Goal: Task Accomplishment & Management: Use online tool/utility

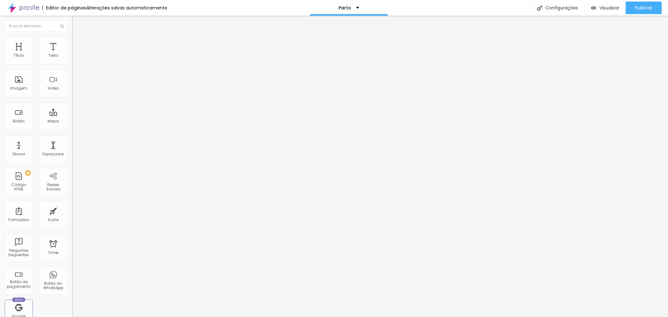
click at [72, 62] on div "Selecionar" at bounding box center [108, 56] width 72 height 11
type input "R$ 1.690,00"
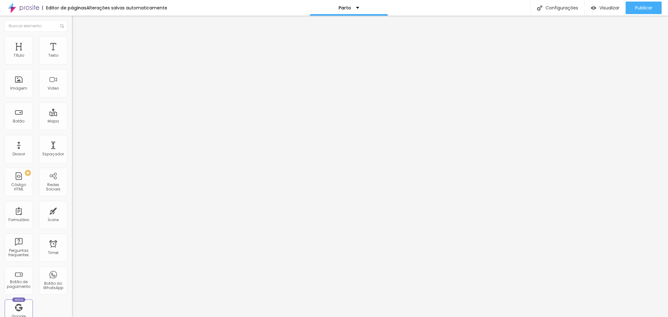
drag, startPoint x: 347, startPoint y: 60, endPoint x: 345, endPoint y: 56, distance: 3.8
type input "Parto (Fotos + Álbum)"
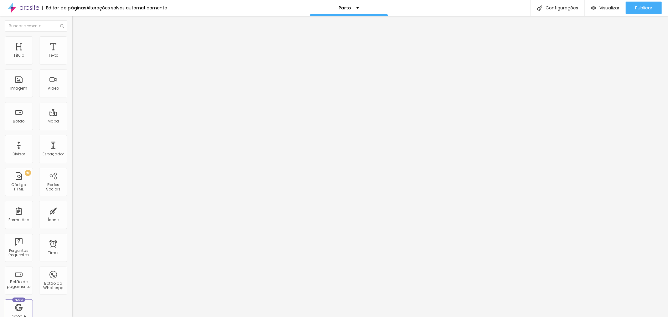
drag, startPoint x: 264, startPoint y: 64, endPoint x: 271, endPoint y: 70, distance: 9.8
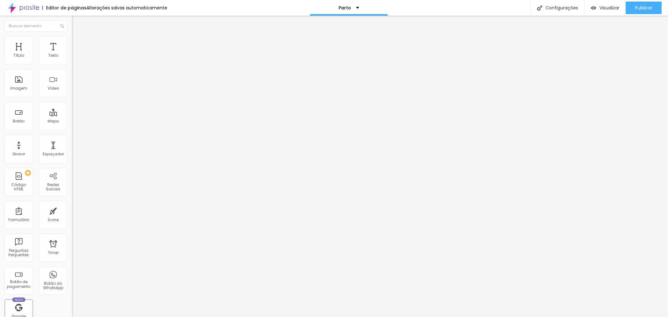
paste textarea "25x25 com até 50 fotos"
type textarea "Cobertura do Parto +Álbum 25x25 com até 50 fotos"
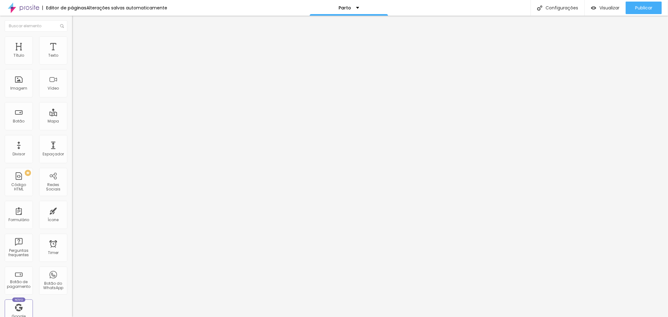
click at [72, 64] on img at bounding box center [74, 64] width 4 height 4
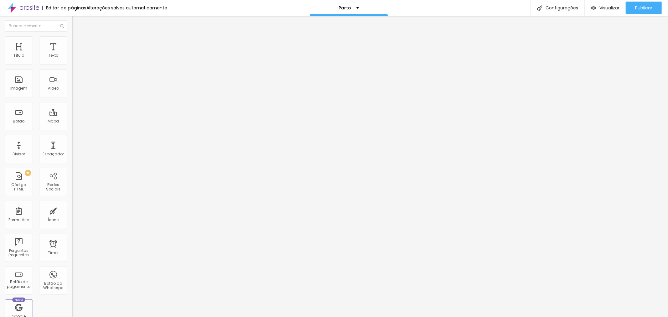
click at [72, 62] on div "Selecionar" at bounding box center [108, 56] width 72 height 11
click at [72, 65] on span at bounding box center [74, 64] width 4 height 5
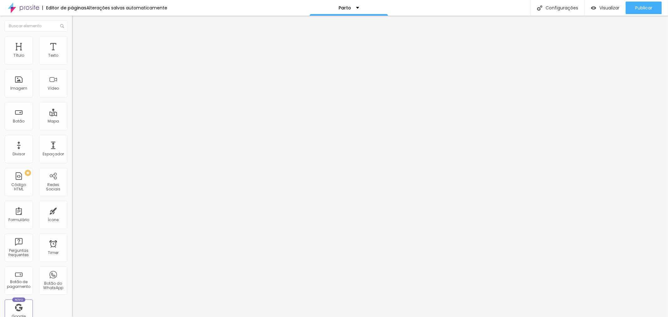
drag, startPoint x: 349, startPoint y: 120, endPoint x: 360, endPoint y: 119, distance: 11.6
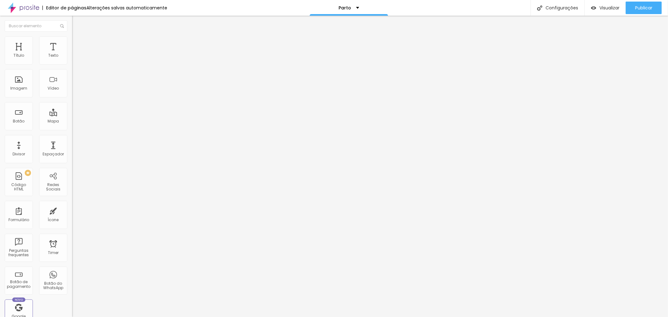
drag, startPoint x: 348, startPoint y: 117, endPoint x: 352, endPoint y: 118, distance: 4.8
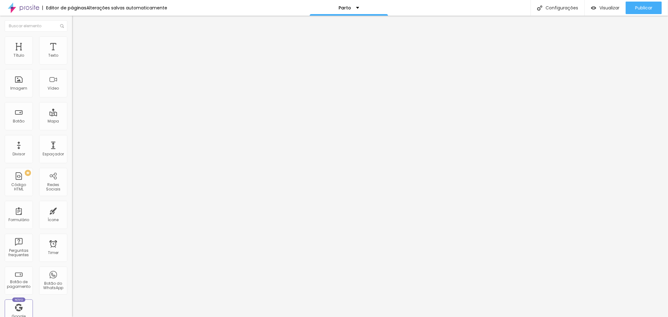
click at [72, 62] on div "Selecionar" at bounding box center [108, 56] width 72 height 11
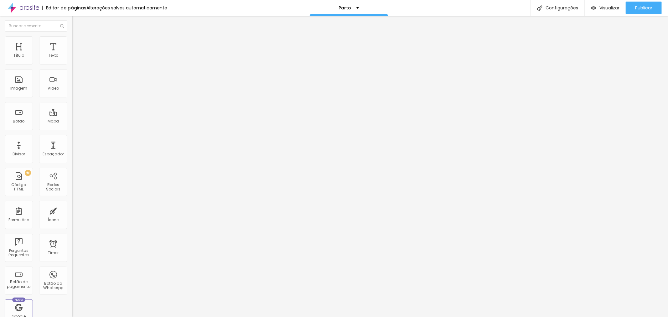
click at [72, 66] on img at bounding box center [74, 64] width 4 height 4
drag, startPoint x: 362, startPoint y: 65, endPoint x: 306, endPoint y: 66, distance: 56.1
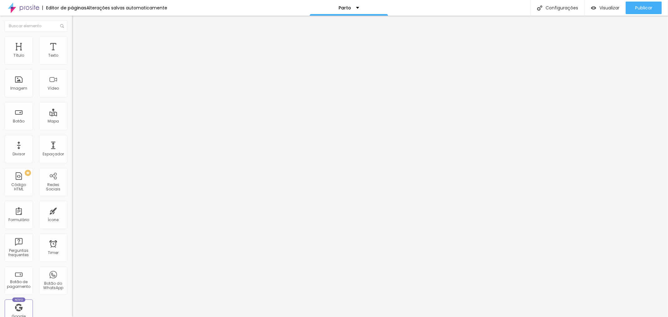
drag, startPoint x: 374, startPoint y: 63, endPoint x: 299, endPoint y: 68, distance: 75.0
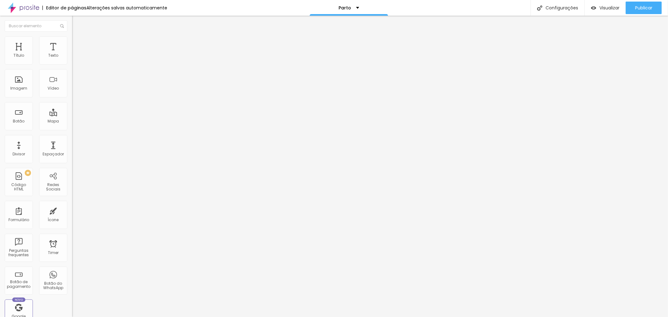
click at [72, 62] on div "Selecionar" at bounding box center [108, 56] width 72 height 11
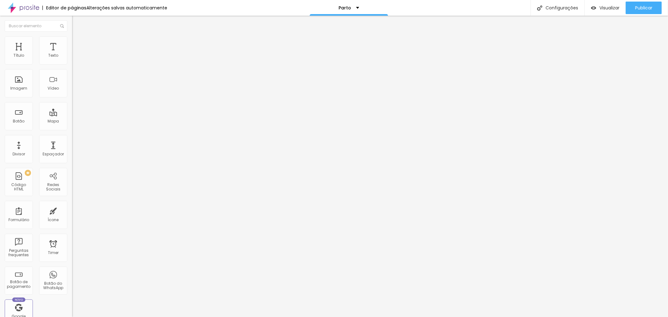
paste input "25x25 com até 50 fotos"
drag, startPoint x: 364, startPoint y: 61, endPoint x: 279, endPoint y: 61, distance: 85.2
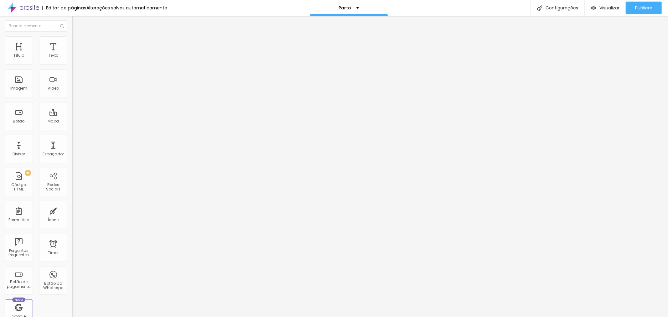
type input "25x25 com até 50 fotos"
drag, startPoint x: 370, startPoint y: 65, endPoint x: 369, endPoint y: 62, distance: 3.6
drag, startPoint x: 369, startPoint y: 62, endPoint x: 305, endPoint y: 65, distance: 63.7
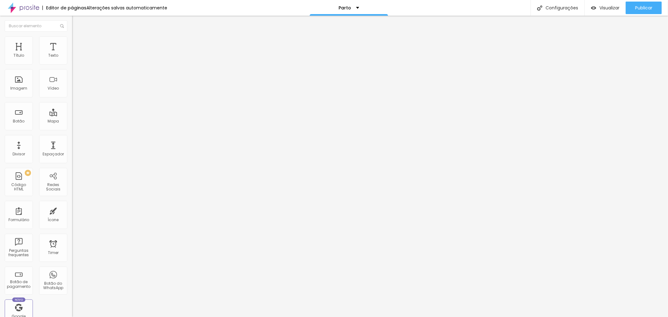
drag, startPoint x: 356, startPoint y: 67, endPoint x: 333, endPoint y: 60, distance: 24.2
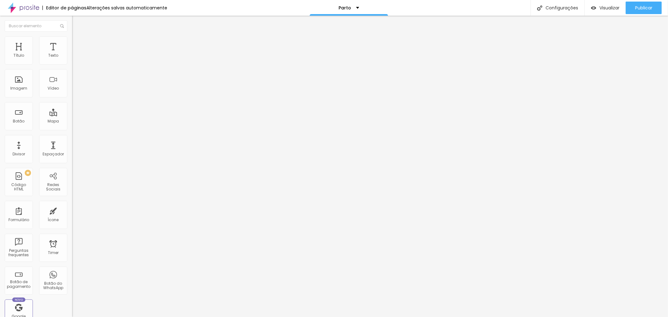
click at [72, 66] on img at bounding box center [74, 64] width 4 height 4
drag, startPoint x: 343, startPoint y: 64, endPoint x: 354, endPoint y: 65, distance: 11.6
drag, startPoint x: 356, startPoint y: 65, endPoint x: 293, endPoint y: 68, distance: 62.7
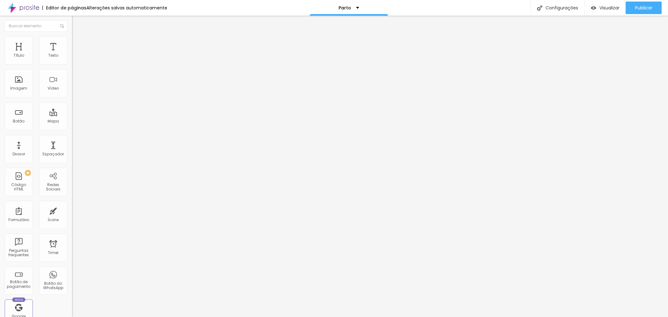
click at [72, 62] on div "Selecionar" at bounding box center [108, 56] width 72 height 11
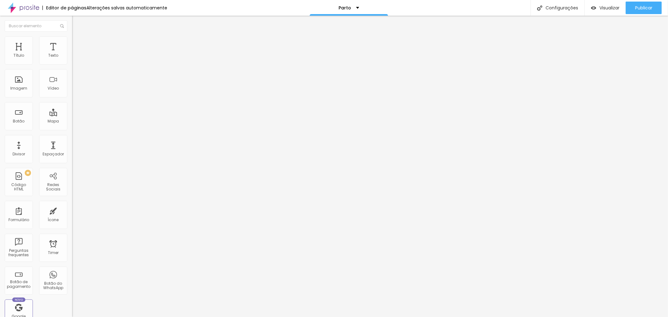
paste input "Parto (Fotos + Álbum)"
drag, startPoint x: 329, startPoint y: 64, endPoint x: 346, endPoint y: 65, distance: 16.6
drag, startPoint x: 355, startPoint y: 66, endPoint x: 313, endPoint y: 69, distance: 42.7
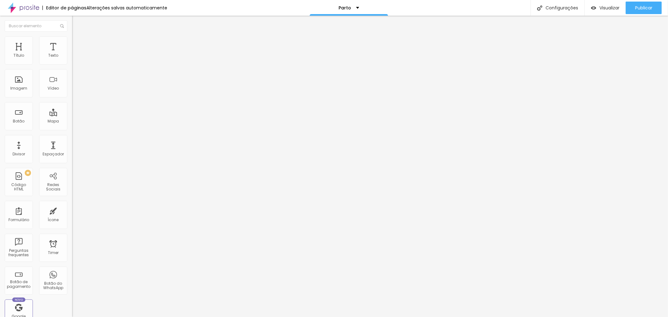
type input "Partol"
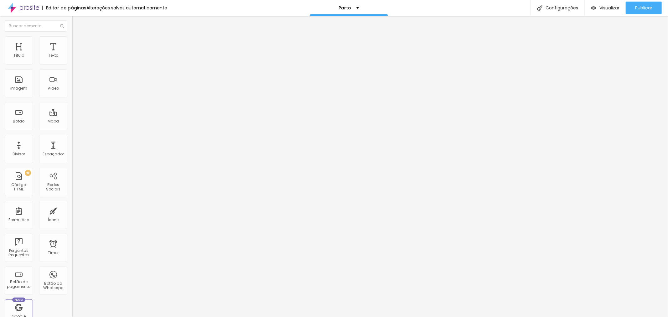
drag, startPoint x: 325, startPoint y: 65, endPoint x: 327, endPoint y: 105, distance: 40.2
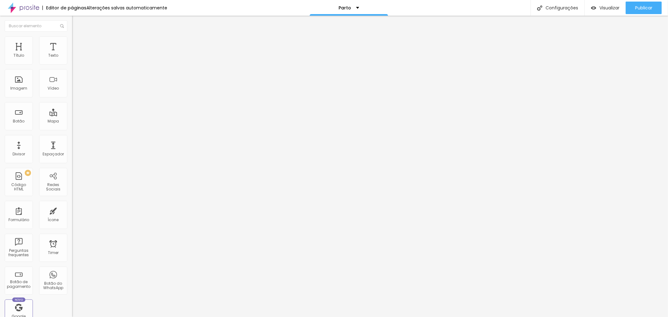
drag, startPoint x: 356, startPoint y: 230, endPoint x: 365, endPoint y: 238, distance: 12.4
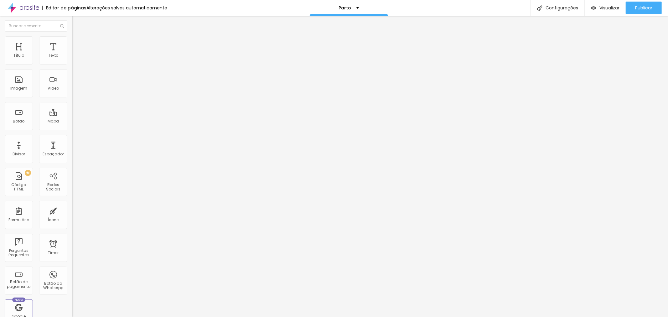
click at [72, 62] on div "Selecionar" at bounding box center [108, 56] width 72 height 11
drag, startPoint x: 648, startPoint y: 6, endPoint x: 644, endPoint y: 11, distance: 6.5
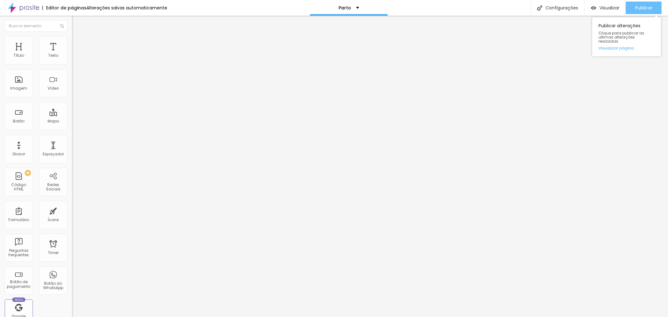
click at [648, 7] on span "Publicar" at bounding box center [643, 7] width 17 height 5
click at [72, 66] on img at bounding box center [74, 64] width 4 height 4
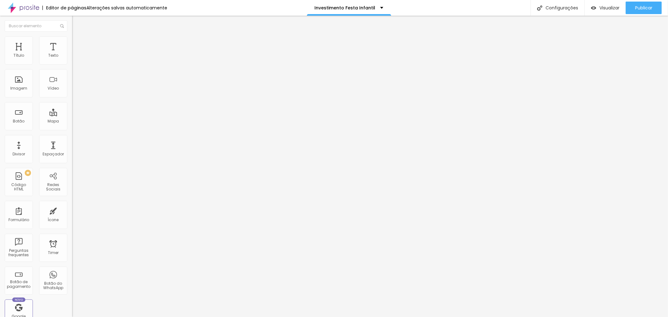
click at [72, 62] on div "Éh só um bolinho" at bounding box center [108, 56] width 72 height 11
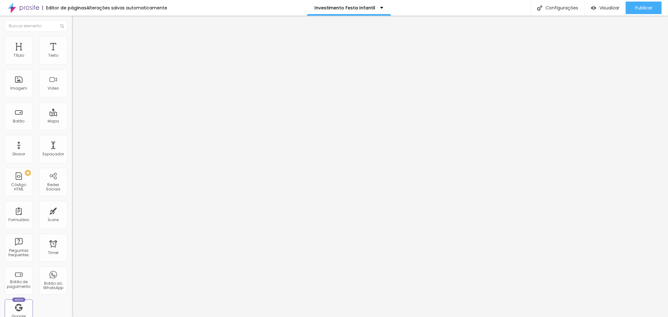
click at [72, 66] on img at bounding box center [74, 64] width 4 height 4
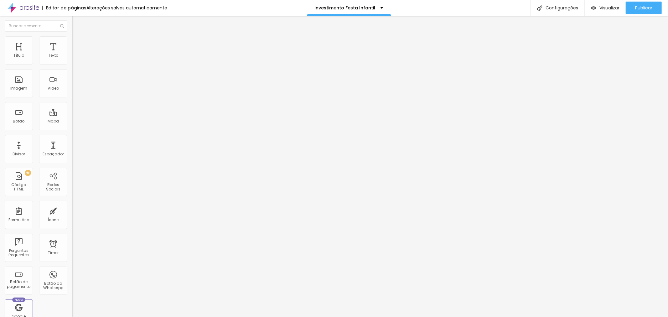
click at [648, 7] on span "Publicar" at bounding box center [643, 7] width 17 height 5
